Goal: Information Seeking & Learning: Learn about a topic

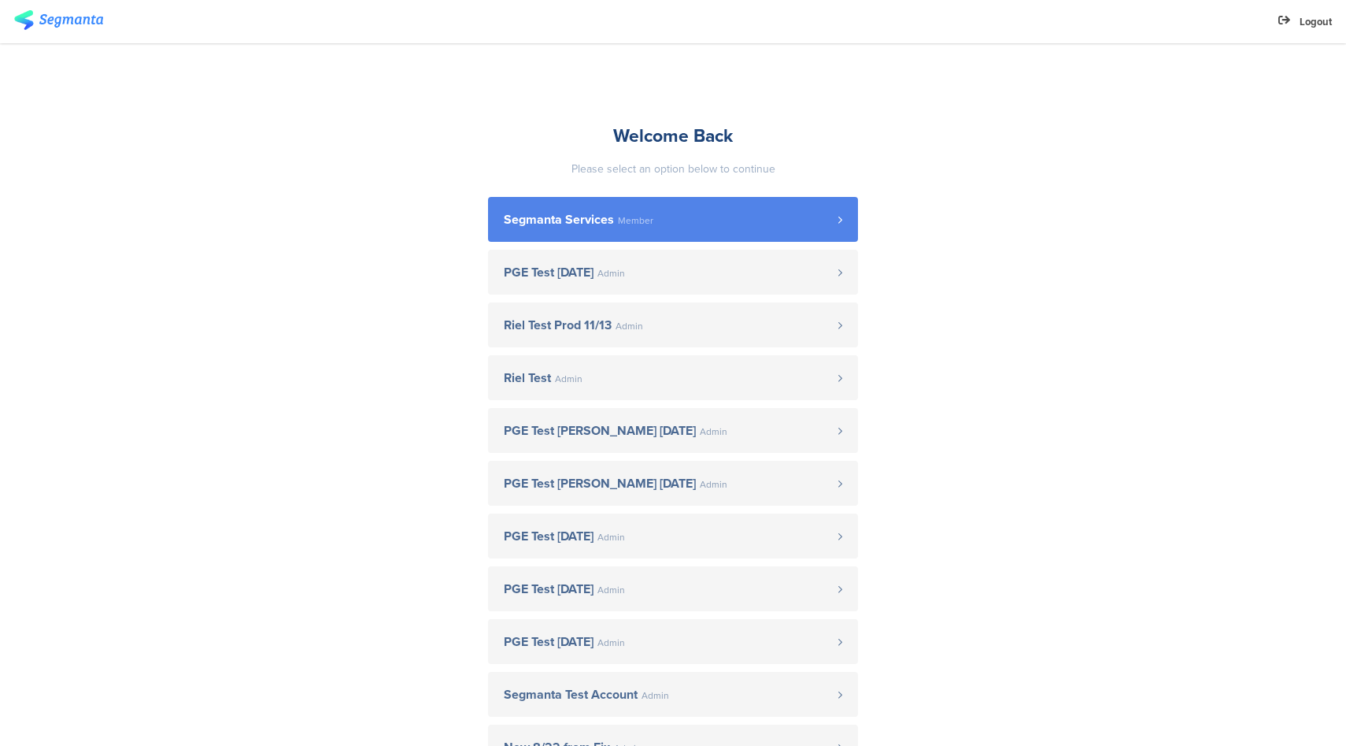
click at [566, 205] on link "Segmanta Services Member" at bounding box center [673, 219] width 370 height 45
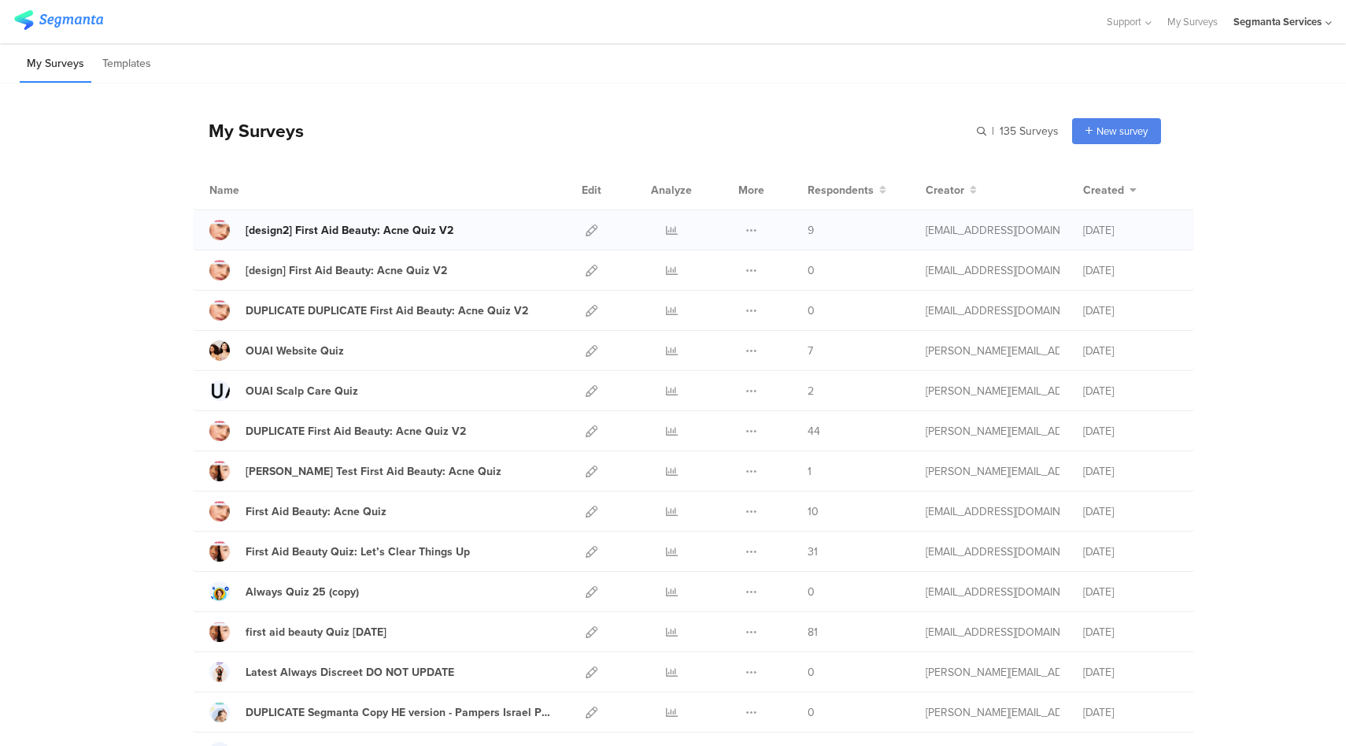
click at [365, 231] on div "[design2] First Aid Beauty: Acne Quiz V2" at bounding box center [350, 230] width 208 height 17
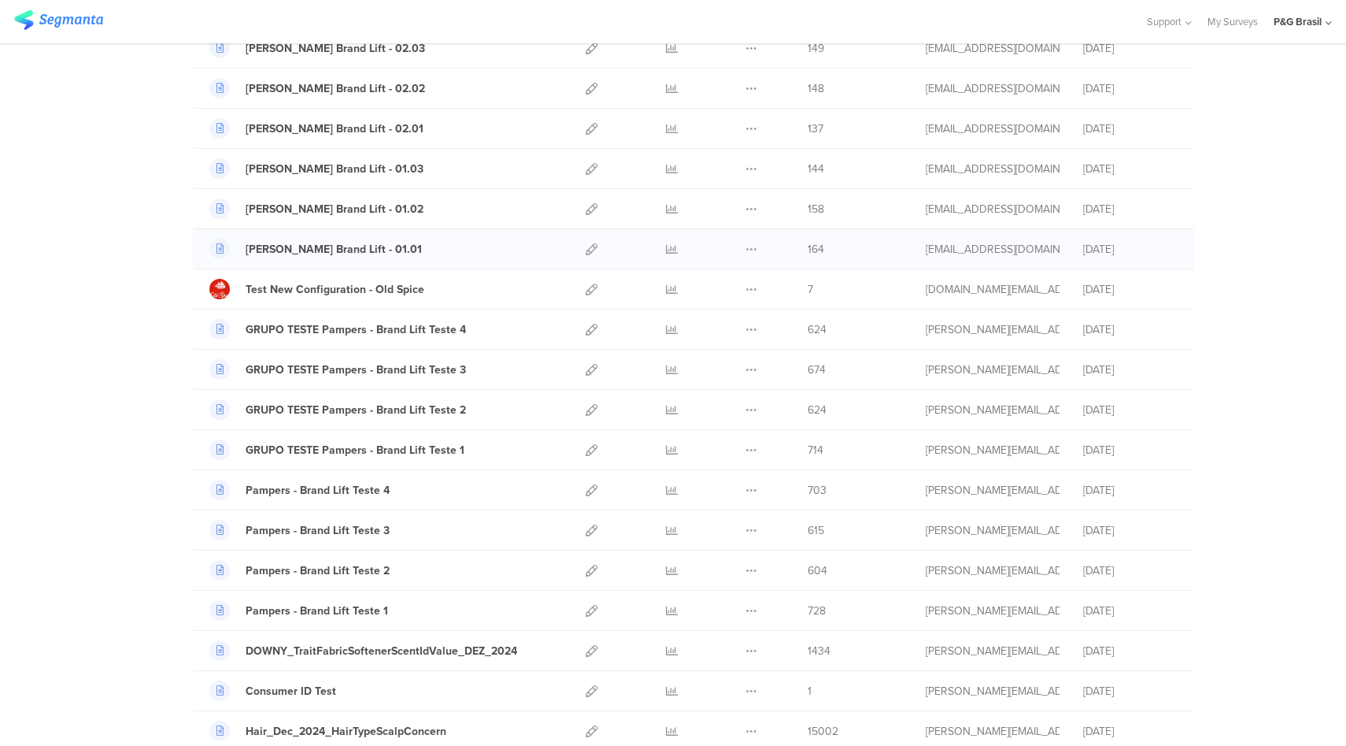
scroll to position [221, 0]
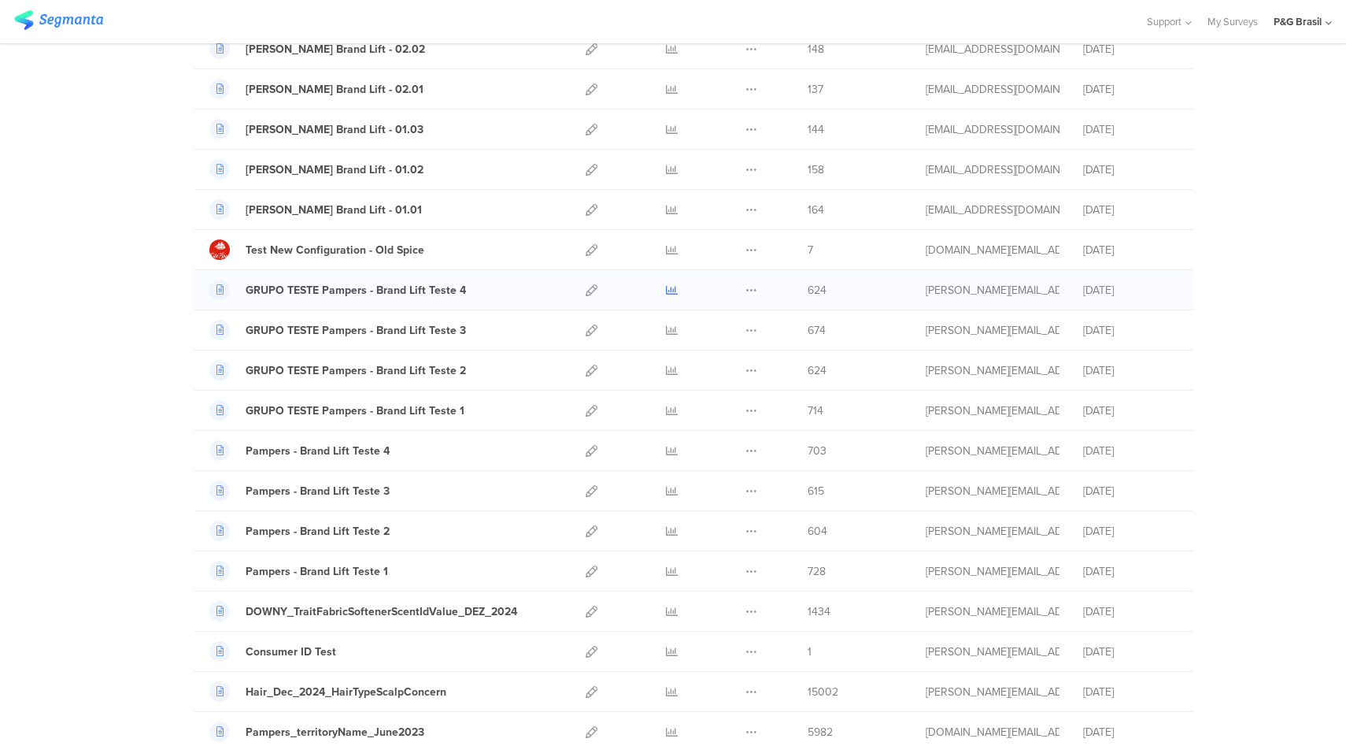
click at [666, 287] on icon at bounding box center [672, 290] width 12 height 12
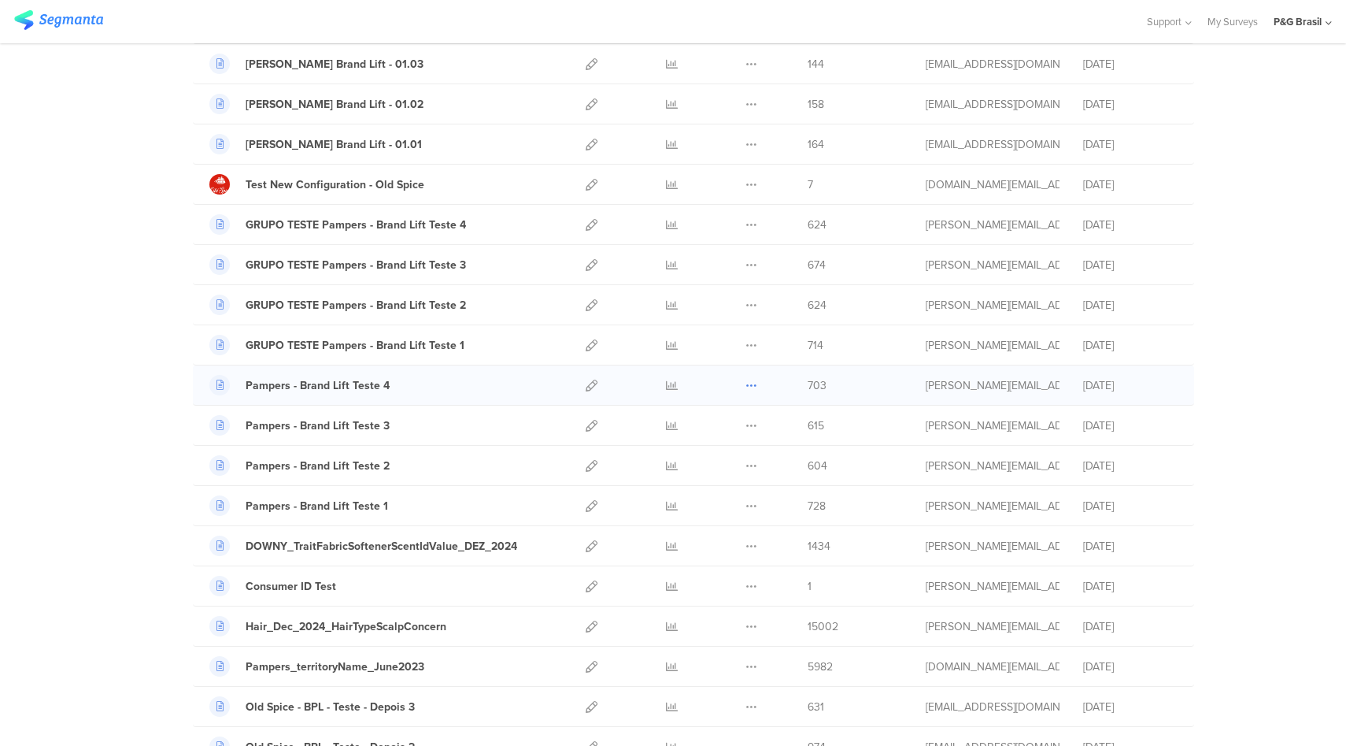
scroll to position [305, 0]
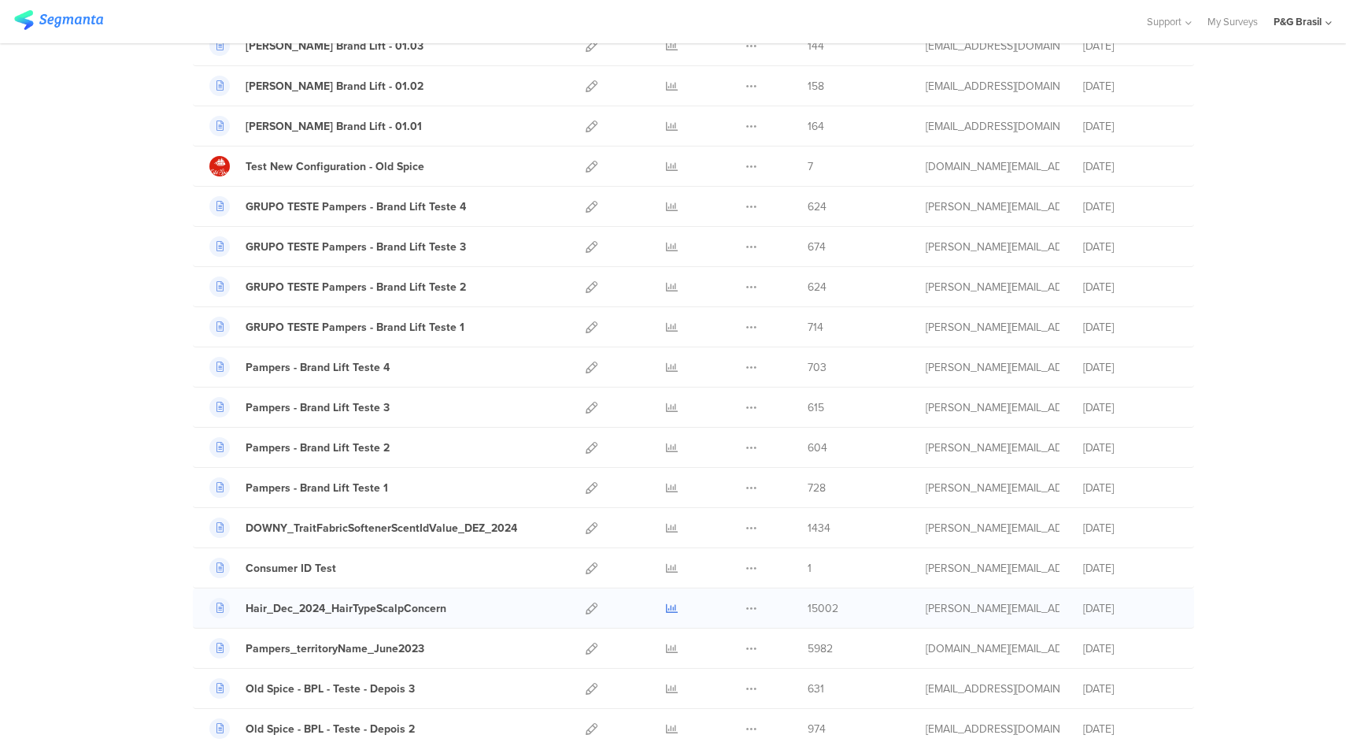
click at [666, 609] on icon at bounding box center [672, 608] width 12 height 12
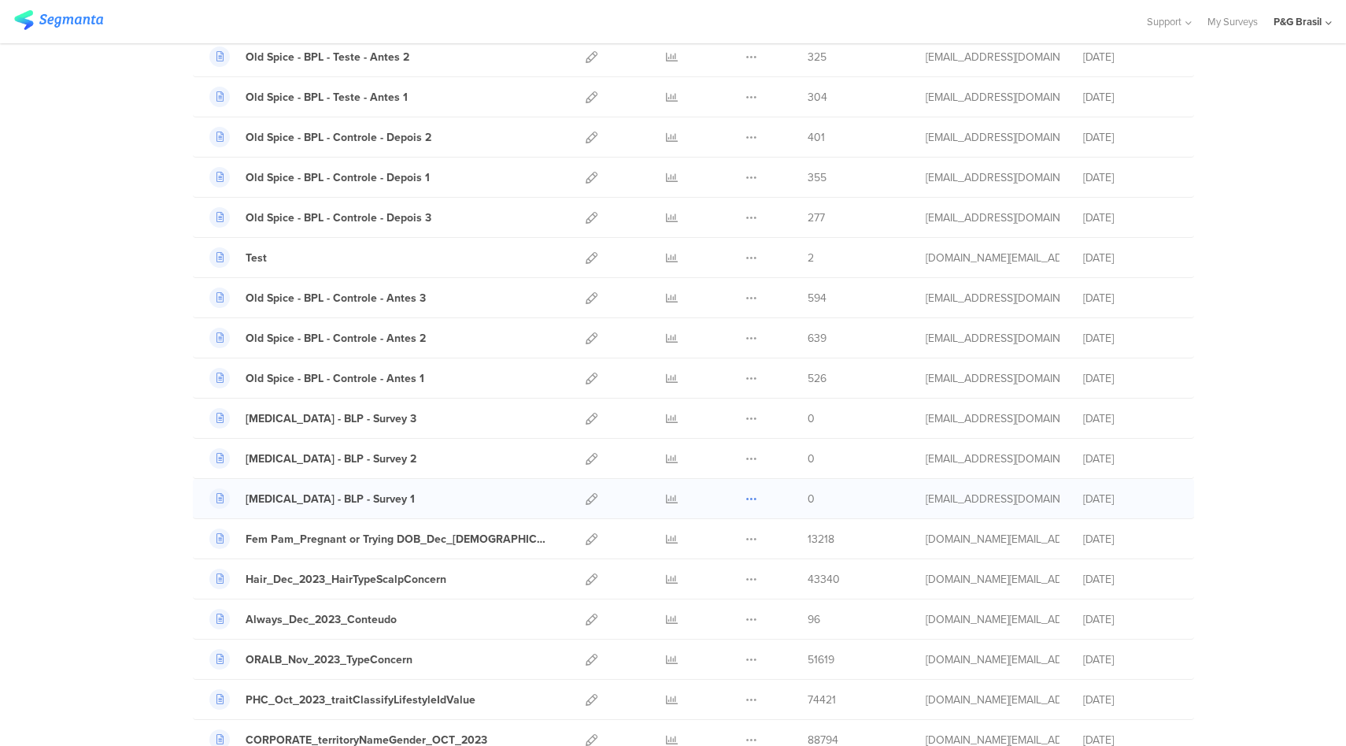
scroll to position [1203, 0]
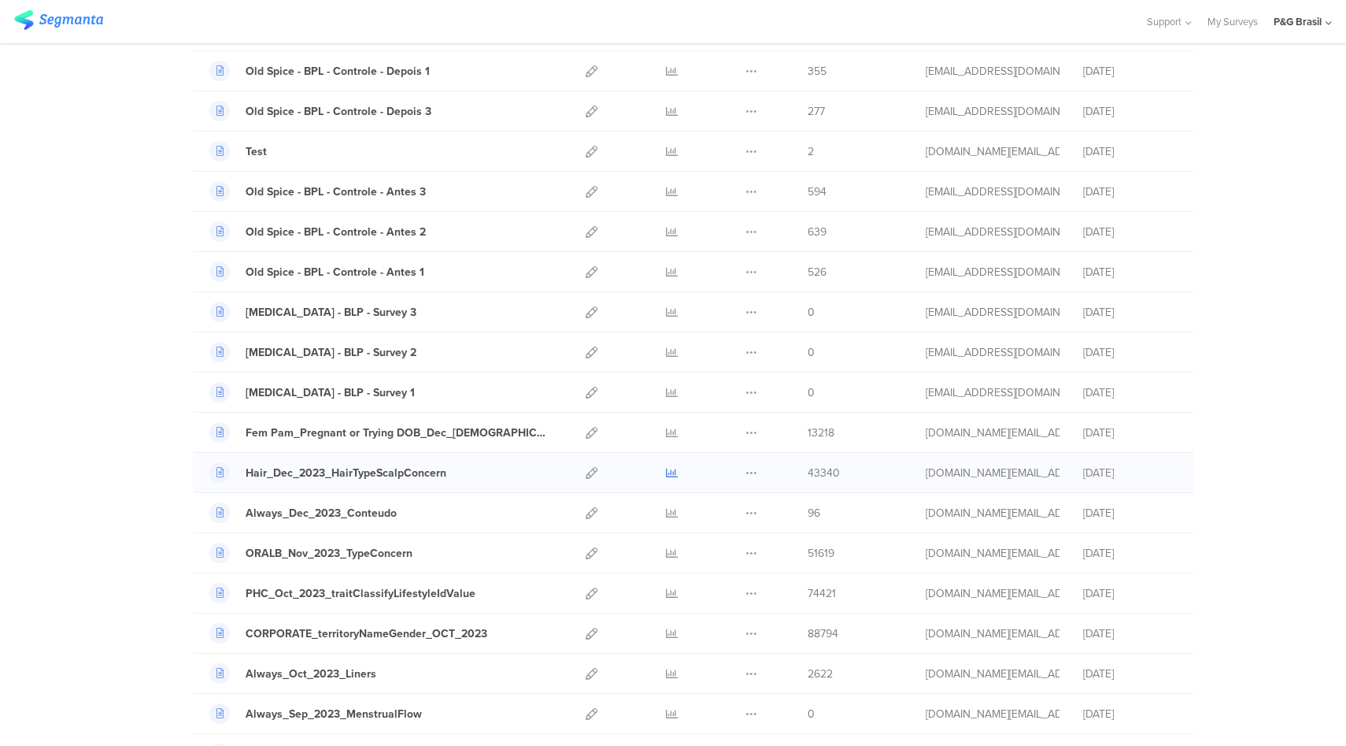
click at [666, 475] on icon at bounding box center [672, 473] width 12 height 12
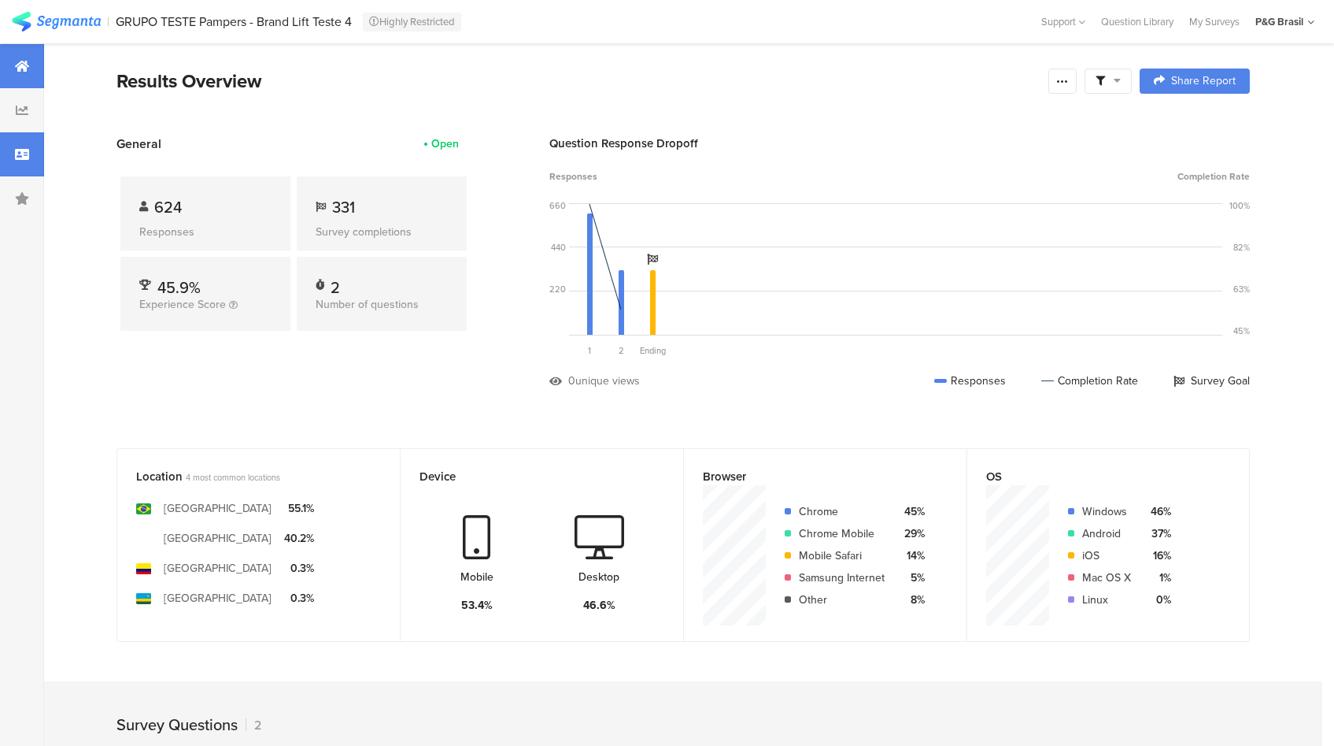
click at [7, 146] on div at bounding box center [22, 154] width 44 height 44
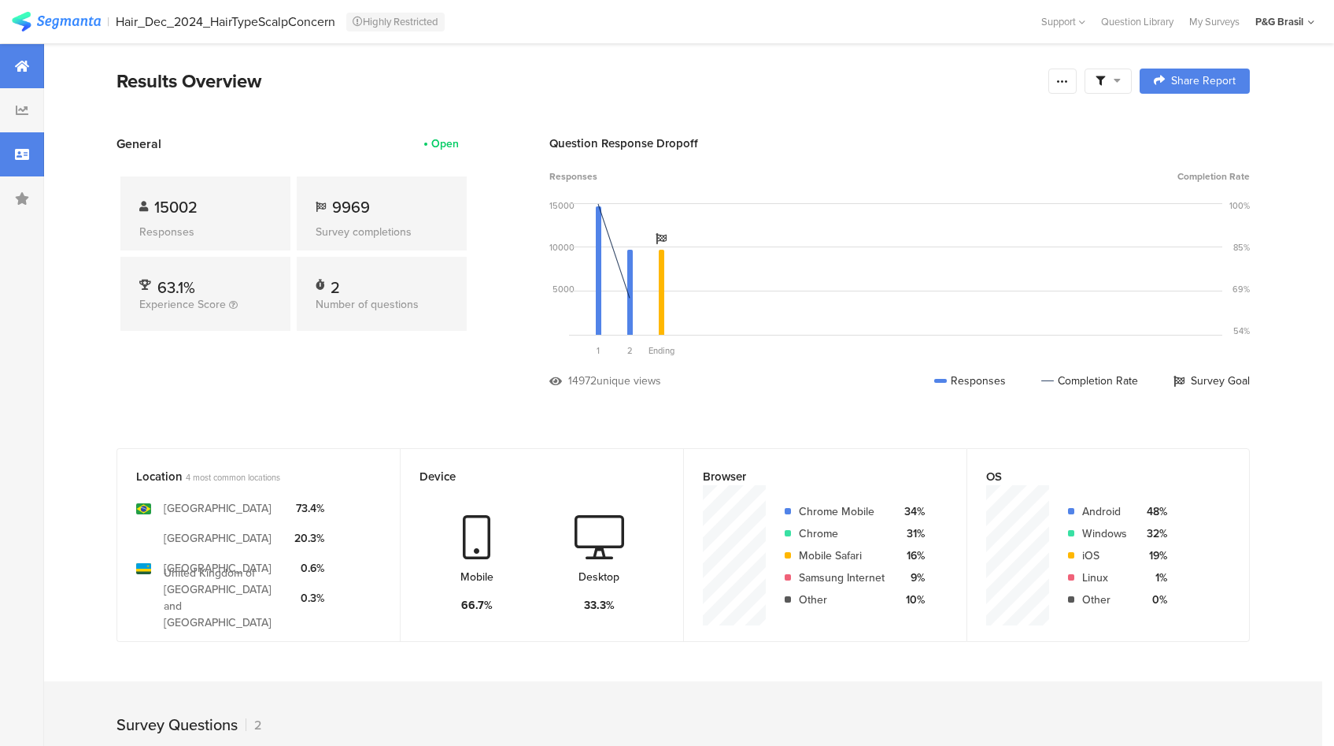
click at [0, 145] on div at bounding box center [22, 154] width 44 height 44
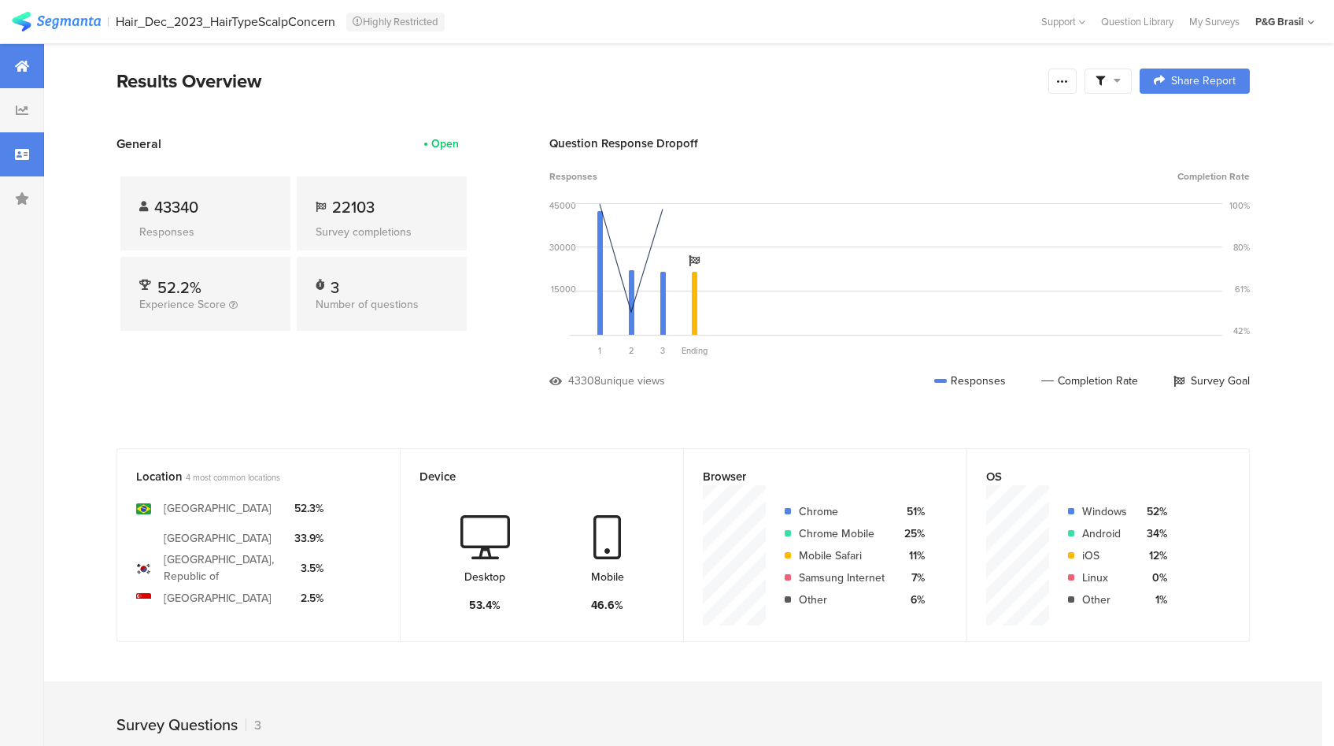
click at [32, 150] on div at bounding box center [22, 154] width 44 height 44
